Goal: Task Accomplishment & Management: Use online tool/utility

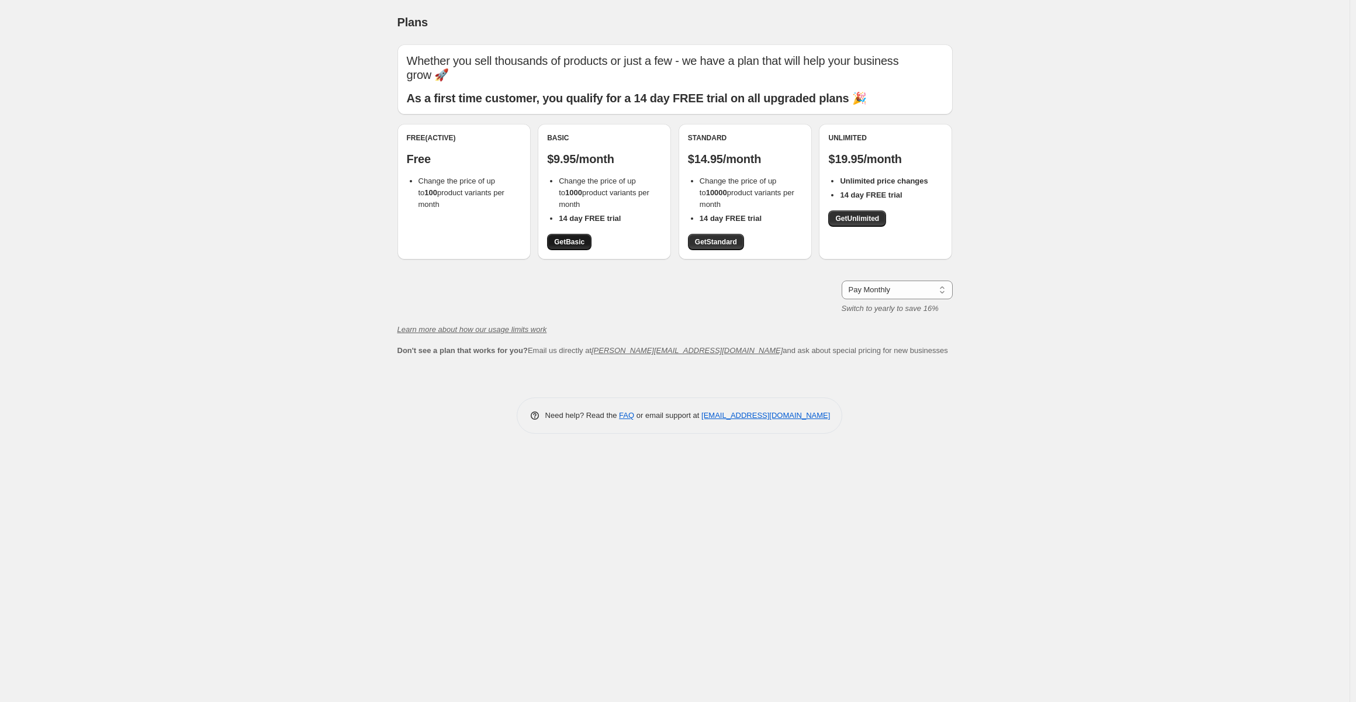
click at [564, 244] on span "Get Basic" at bounding box center [569, 241] width 30 height 9
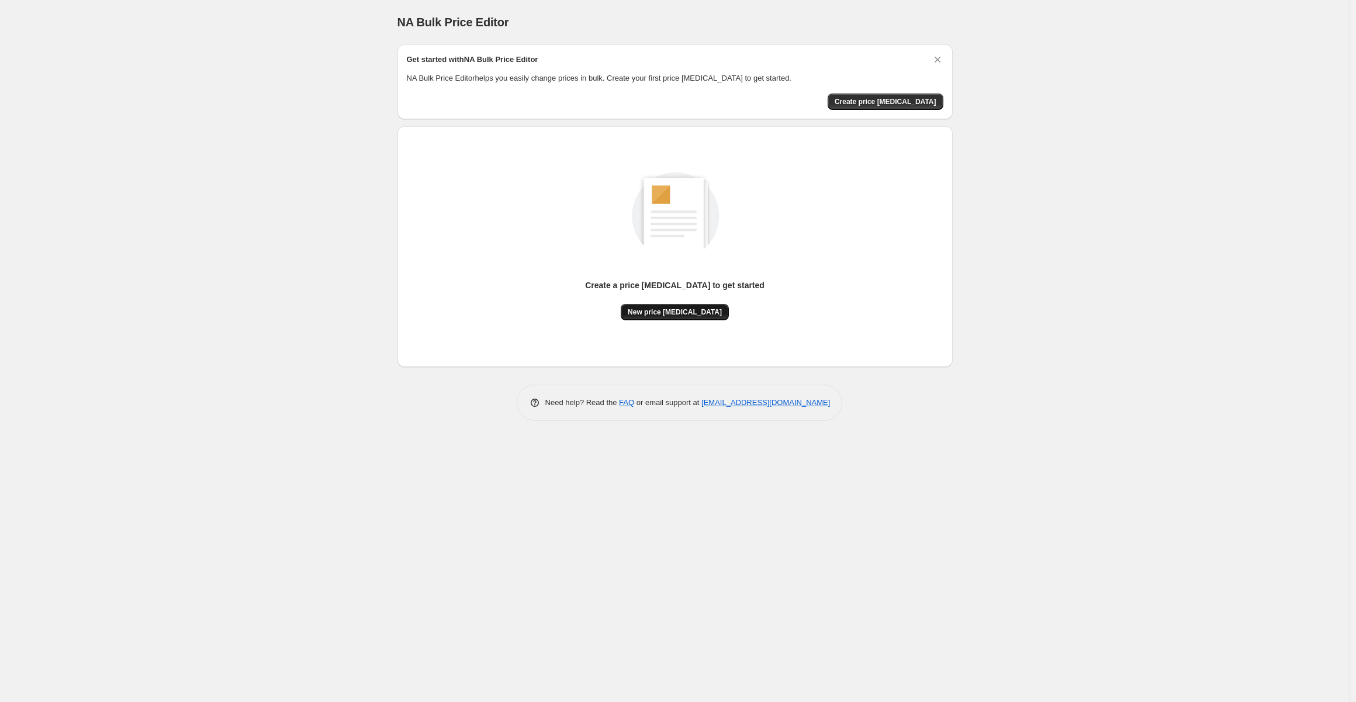
click at [672, 315] on span "New price change job" at bounding box center [675, 311] width 94 height 9
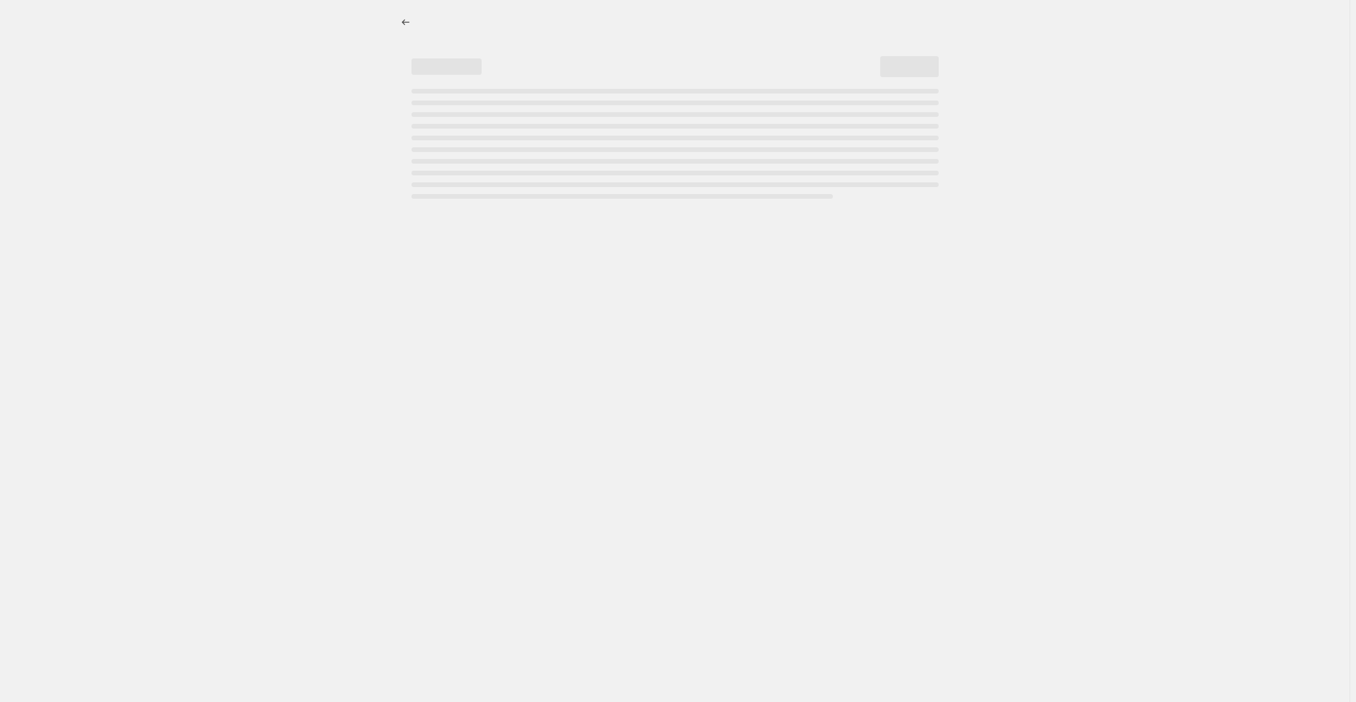
select select "percentage"
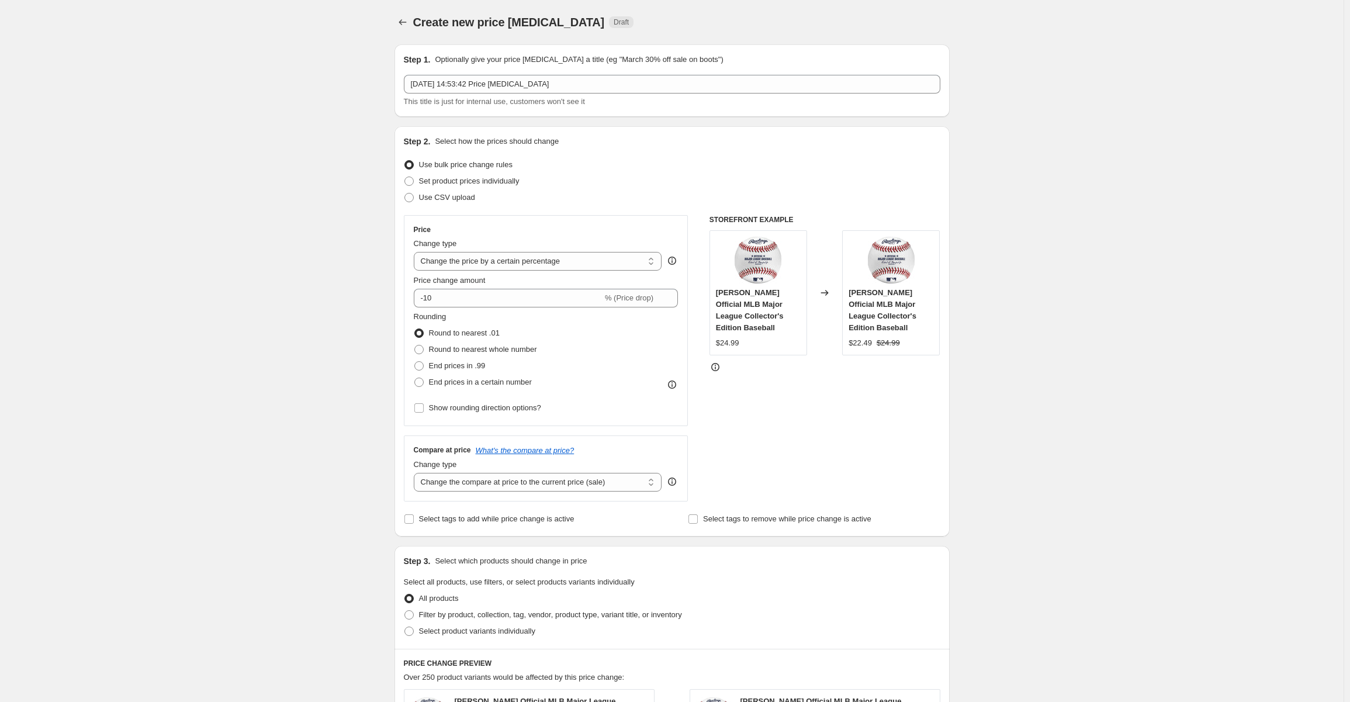
scroll to position [58, 0]
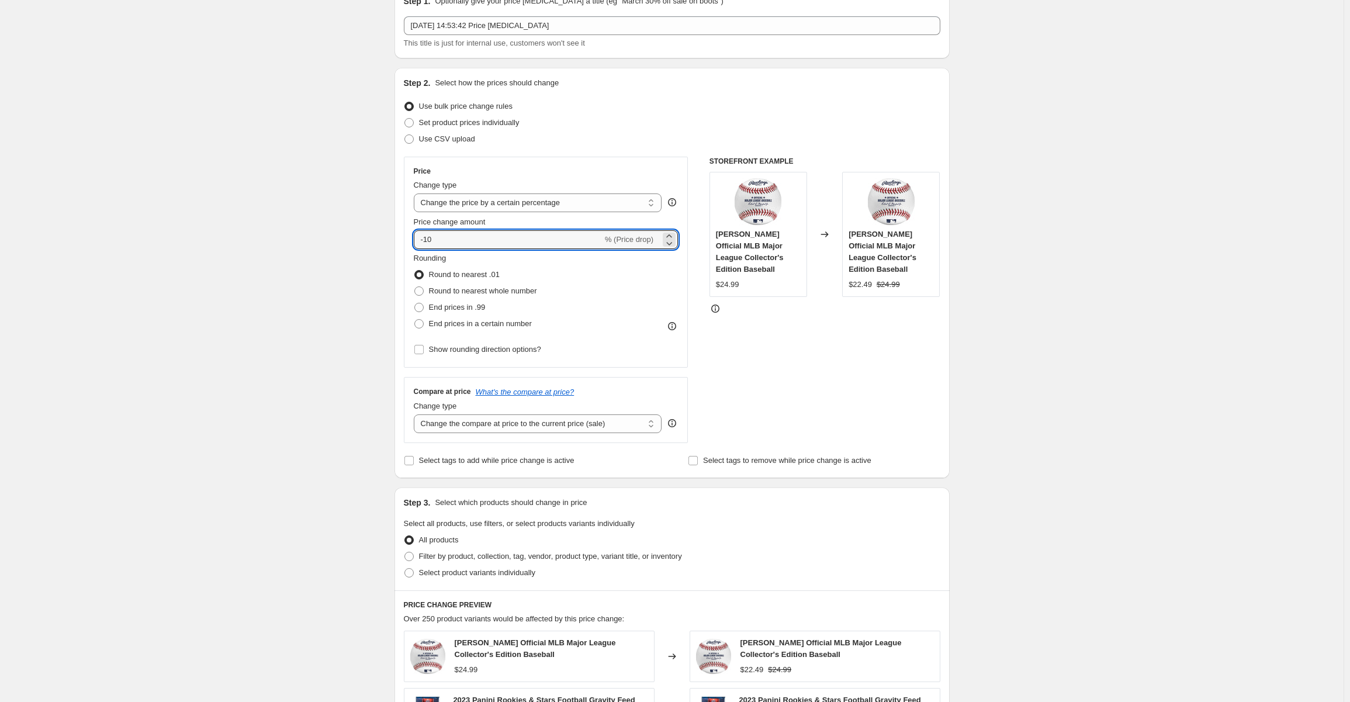
drag, startPoint x: 460, startPoint y: 235, endPoint x: 414, endPoint y: 235, distance: 46.7
click at [414, 235] on div "Price Change type Change the price to a certain amount Change the price by a ce…" at bounding box center [546, 262] width 285 height 211
type input "-85"
click at [228, 293] on div "Create new price change job. This page is ready Create new price change job Dra…" at bounding box center [671, 530] width 1343 height 1176
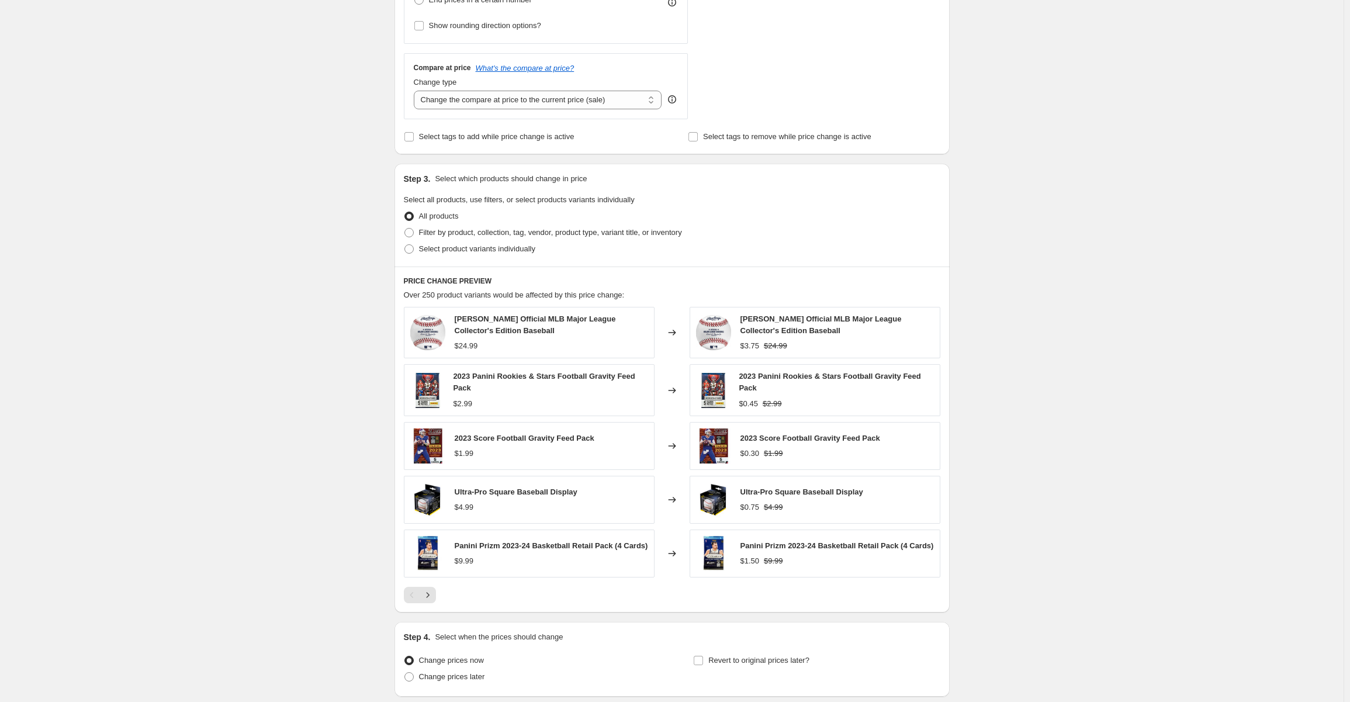
scroll to position [471, 0]
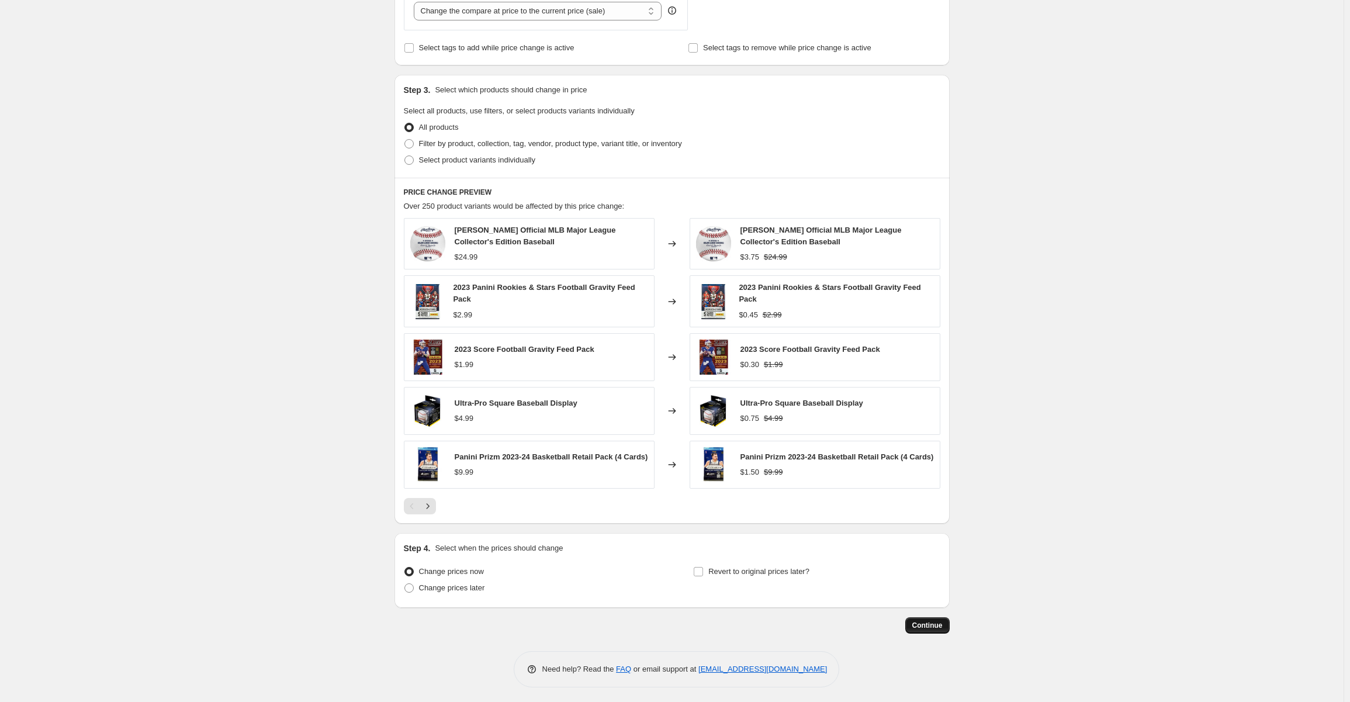
click at [928, 621] on span "Continue" at bounding box center [927, 625] width 30 height 9
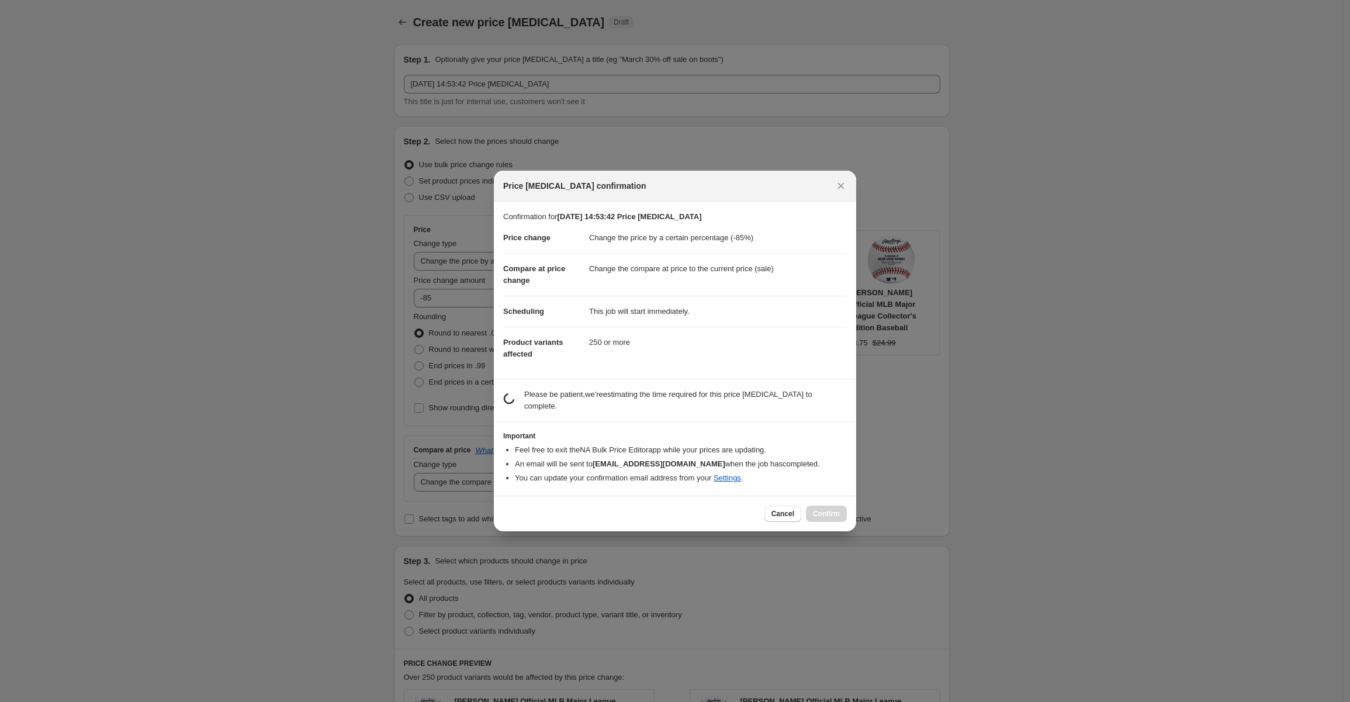
scroll to position [0, 0]
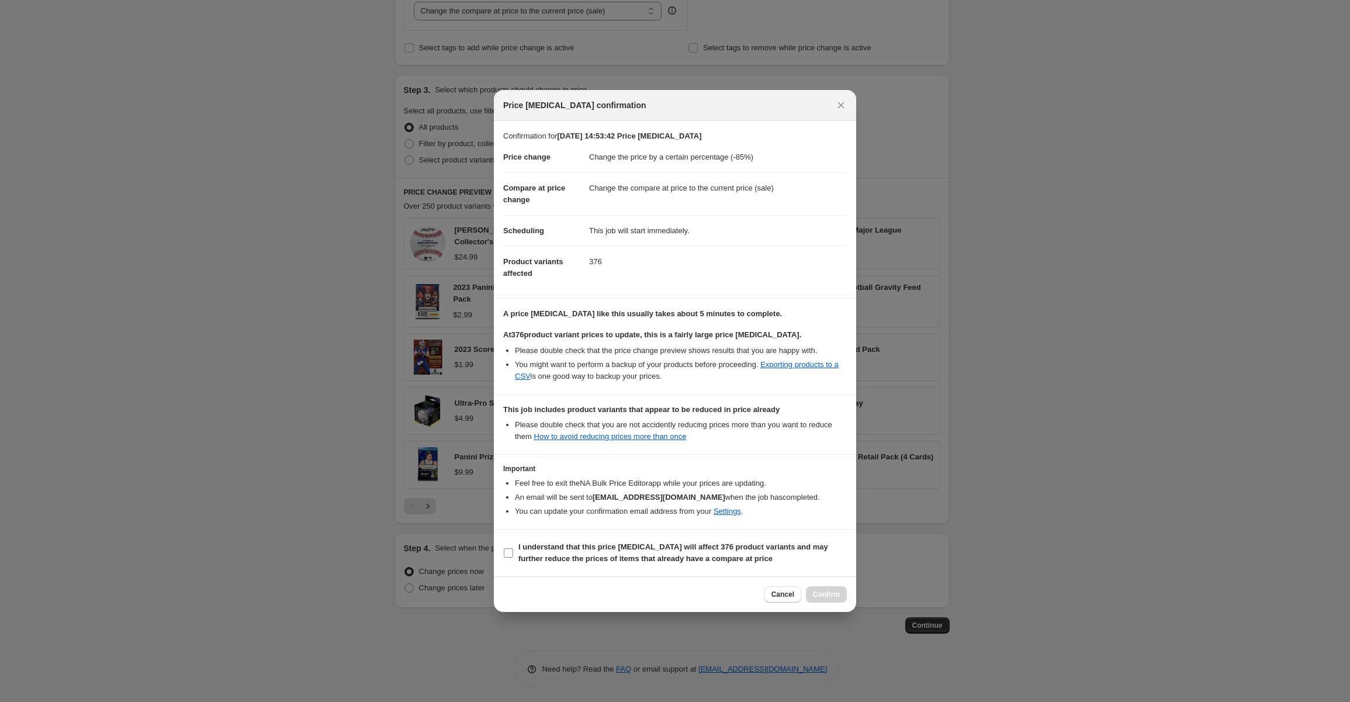
click at [509, 552] on input "I understand that this price change job will affect 376 product variants and ma…" at bounding box center [508, 552] width 9 height 9
checkbox input "true"
click at [831, 594] on span "Confirm" at bounding box center [826, 594] width 27 height 9
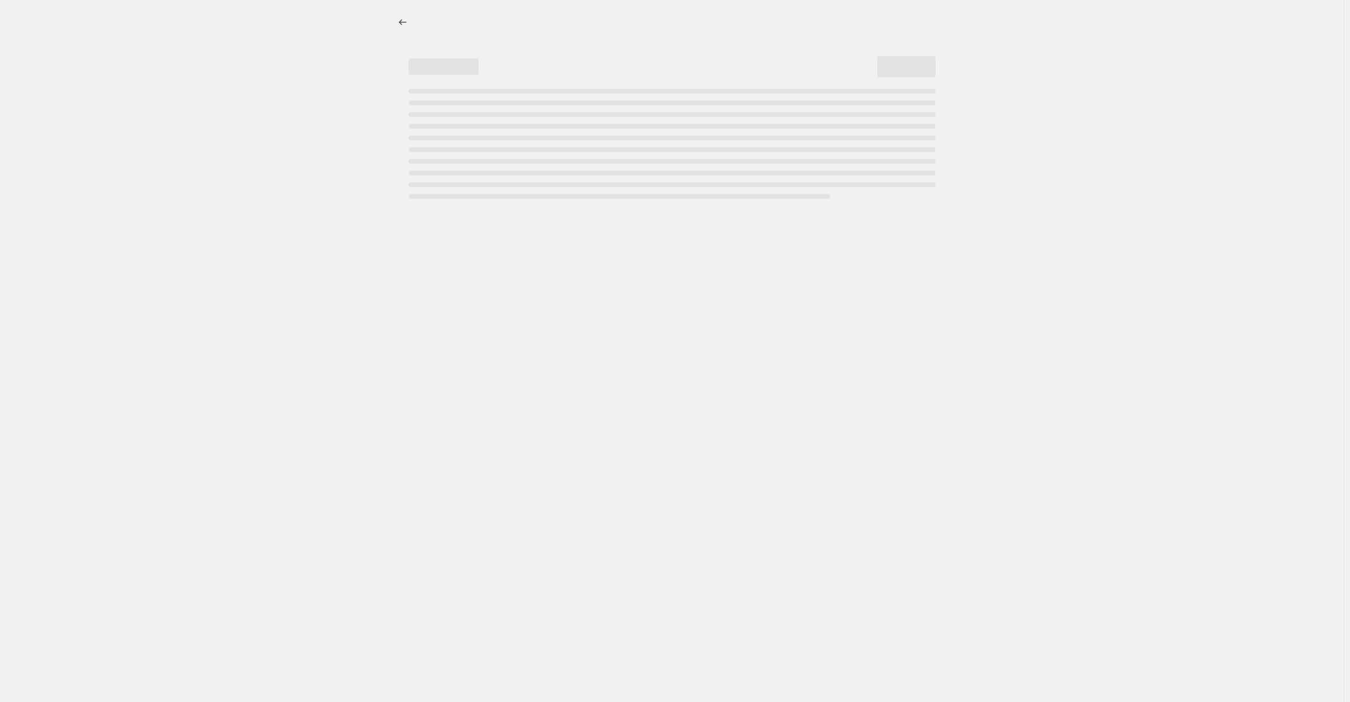
select select "percentage"
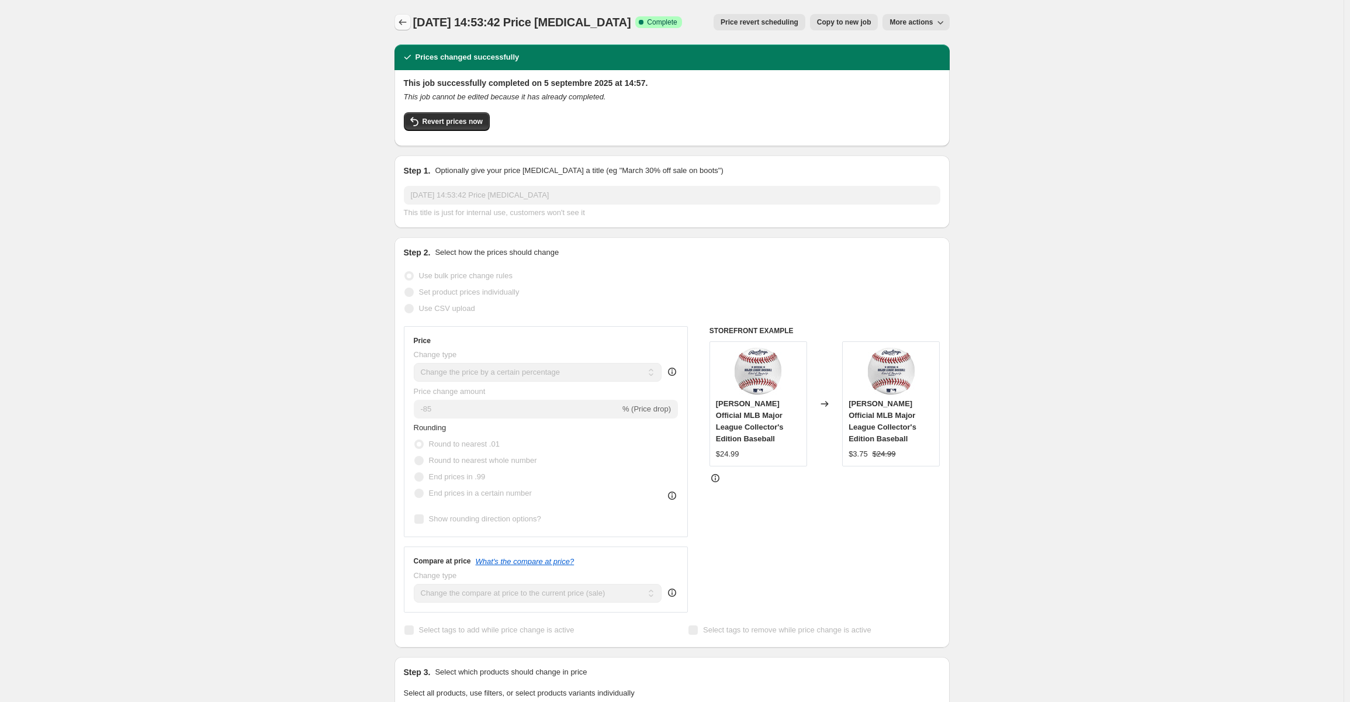
click at [408, 25] on icon "Price change jobs" at bounding box center [403, 22] width 12 height 12
